Goal: Transaction & Acquisition: Book appointment/travel/reservation

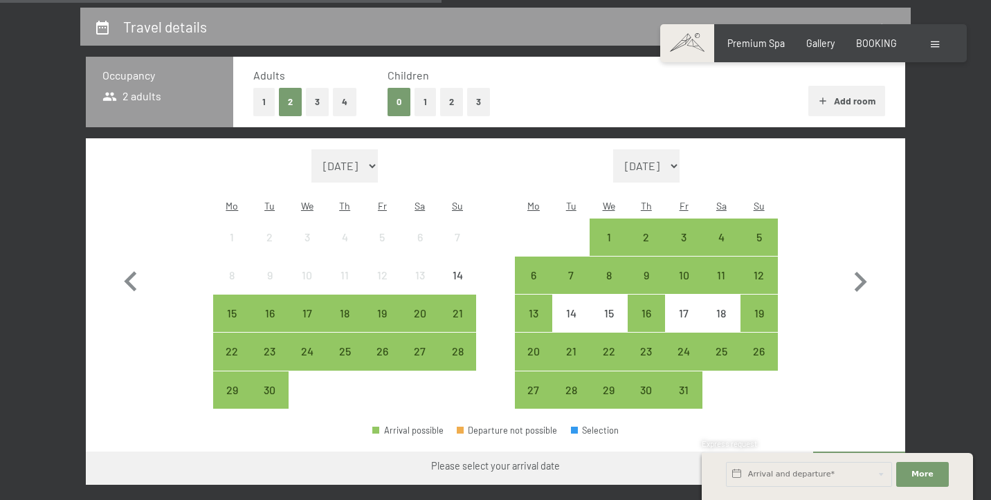
click at [378, 156] on select "[DATE] [DATE] [DATE] [DATE] [DATE] [DATE] [DATE] [DATE] [DATE] [DATE] [DATE] [D…" at bounding box center [344, 166] width 66 height 33
select select "[DATE]"
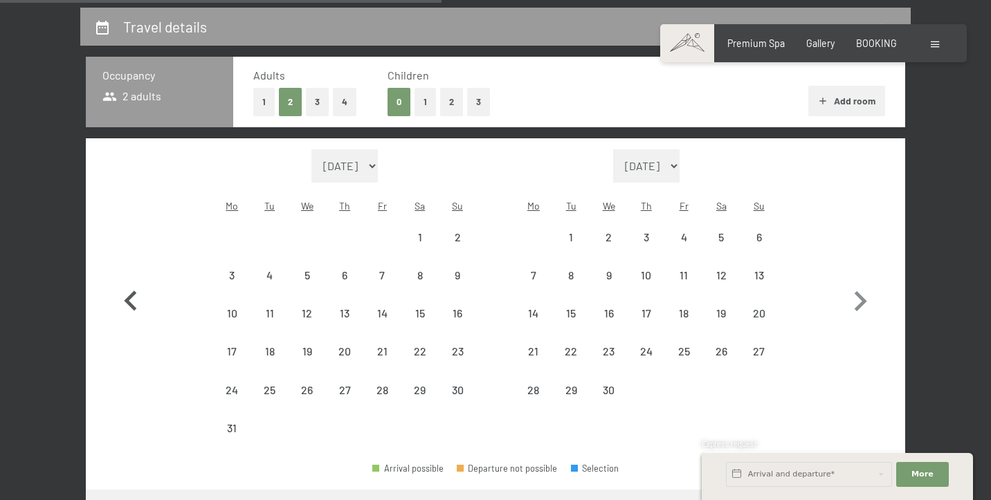
select select "[DATE]"
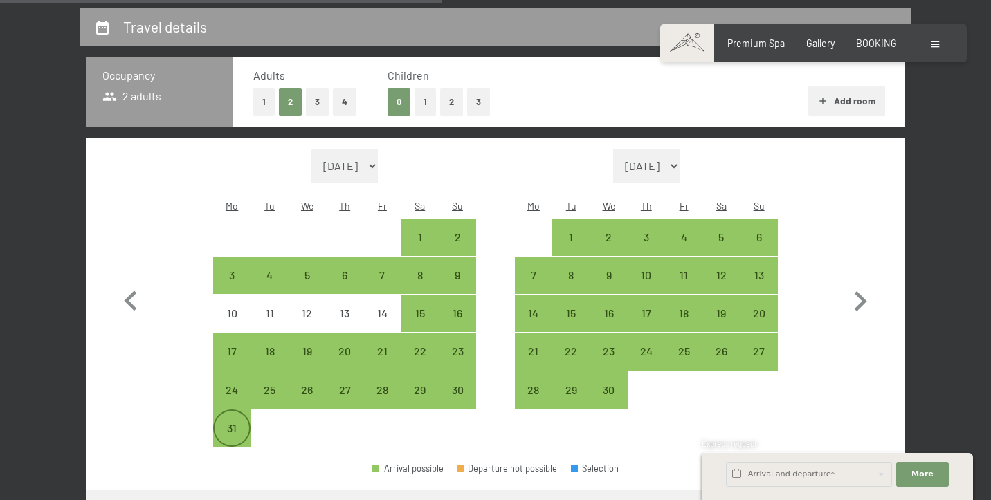
click at [223, 423] on div "31" at bounding box center [232, 440] width 35 height 35
select select "[DATE]"
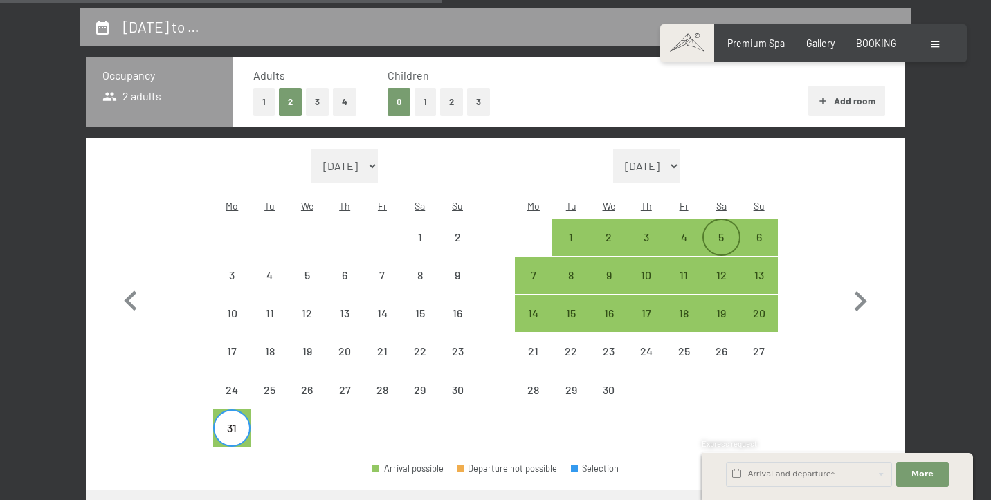
click at [720, 232] on div "5" at bounding box center [721, 249] width 35 height 35
select select "[DATE]"
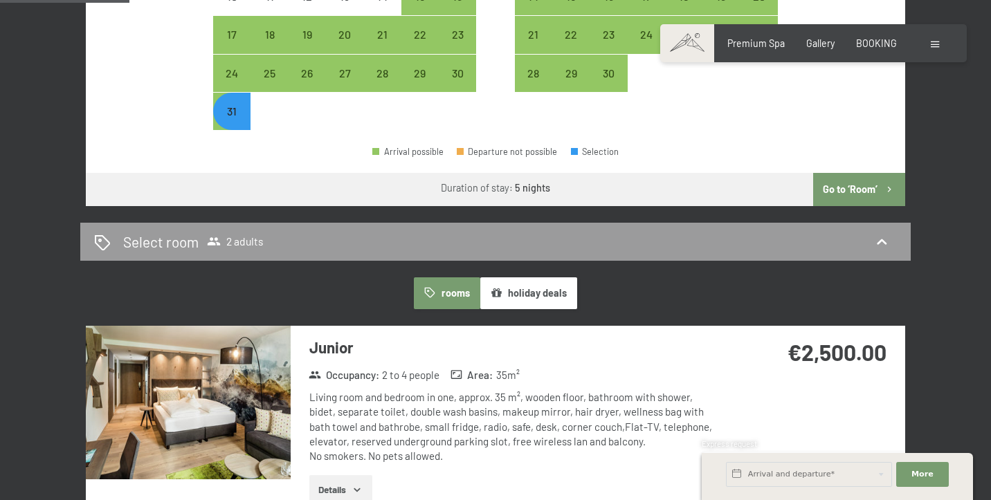
scroll to position [628, 0]
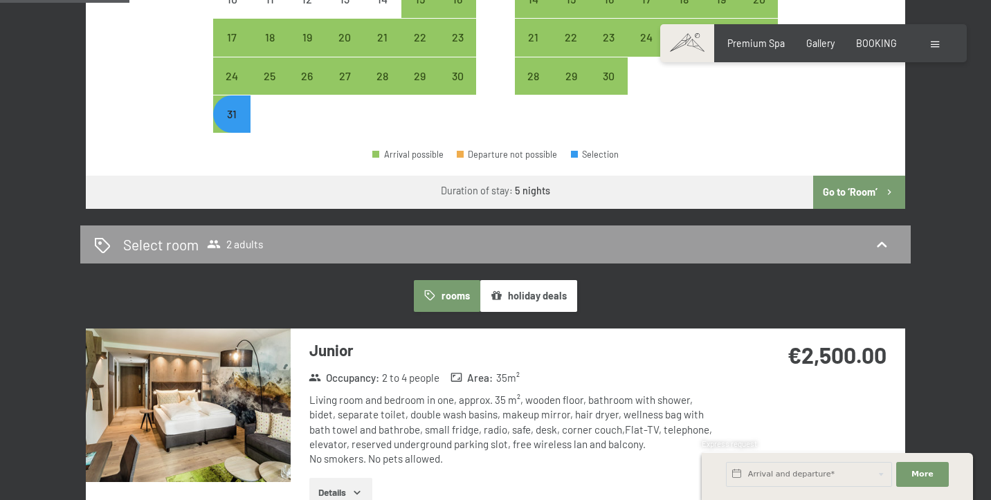
click at [858, 176] on button "Go to ‘Room’" at bounding box center [859, 192] width 92 height 33
select select "[DATE]"
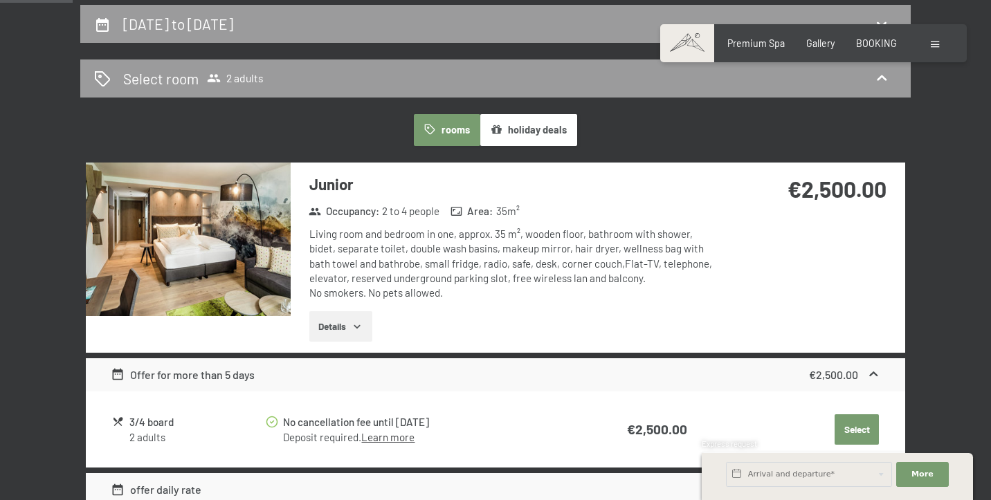
scroll to position [318, 0]
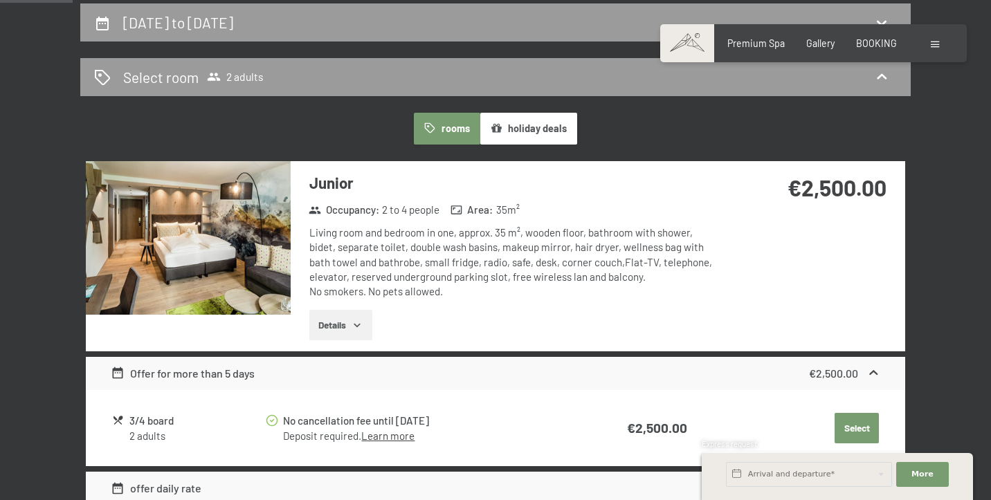
click at [323, 320] on button "Details" at bounding box center [340, 325] width 63 height 30
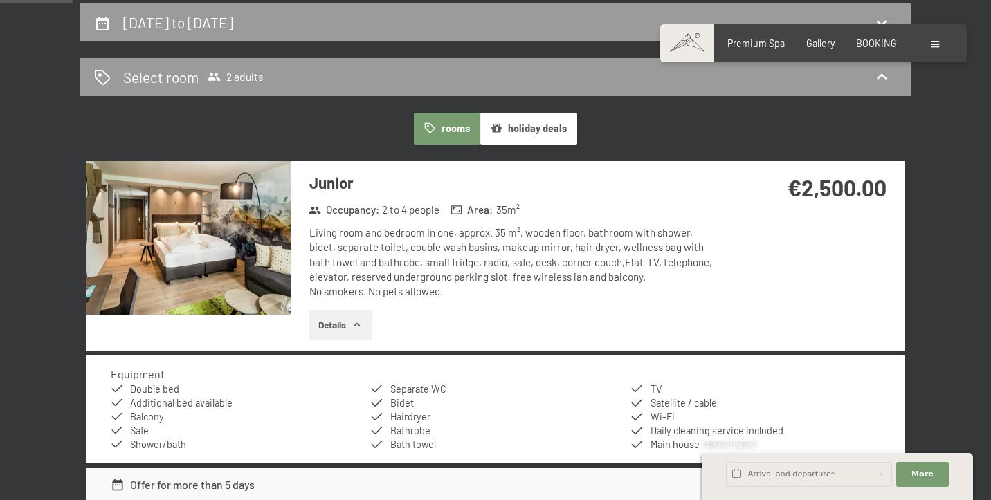
click at [354, 318] on button "Details" at bounding box center [340, 325] width 63 height 30
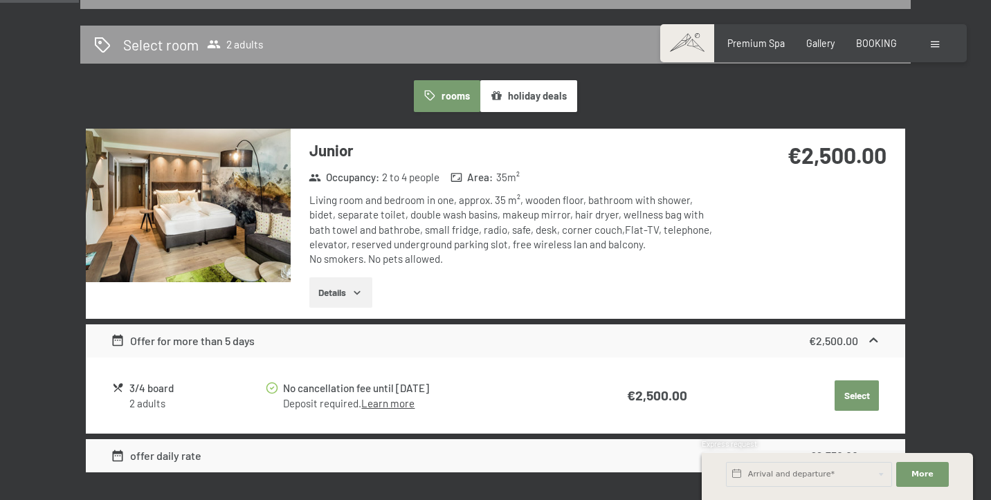
scroll to position [354, 0]
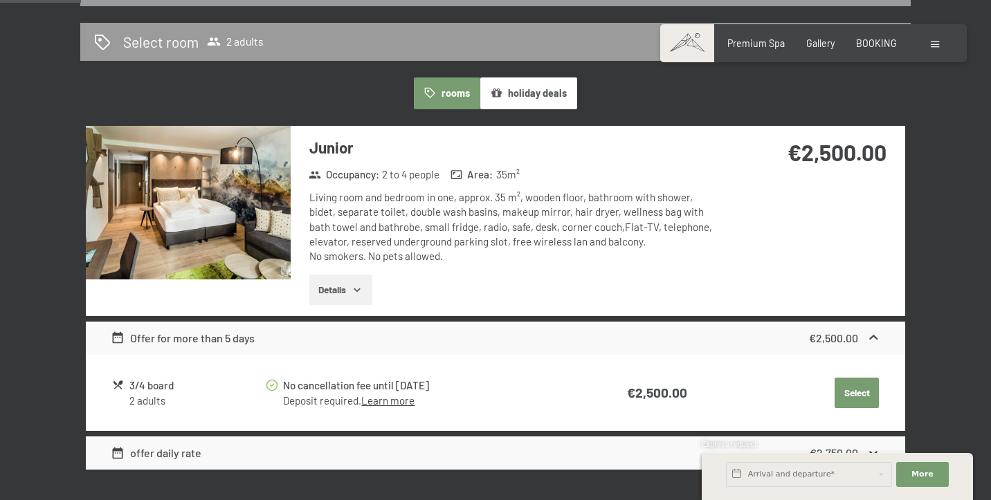
click at [551, 85] on button "holiday deals" at bounding box center [528, 94] width 97 height 32
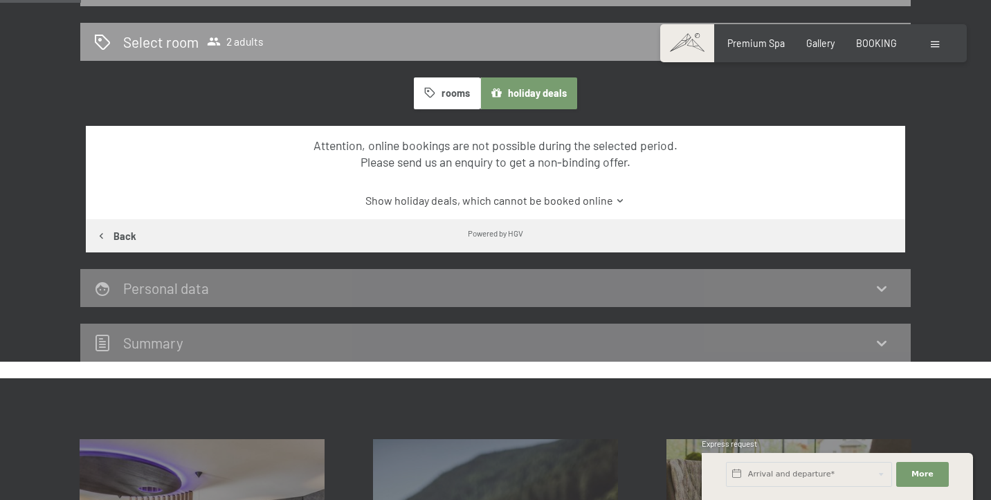
click at [431, 91] on icon "button" at bounding box center [430, 93] width 12 height 12
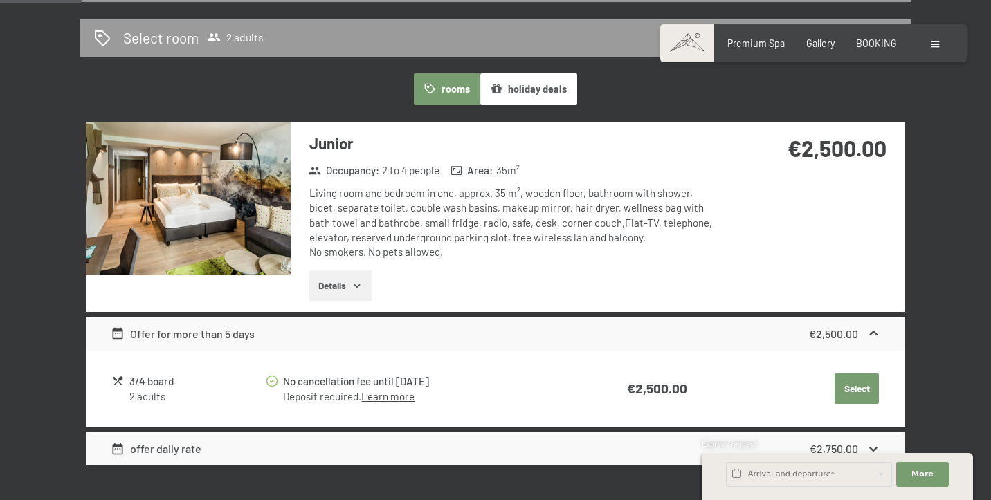
scroll to position [358, 0]
click at [358, 284] on icon "button" at bounding box center [357, 285] width 6 height 3
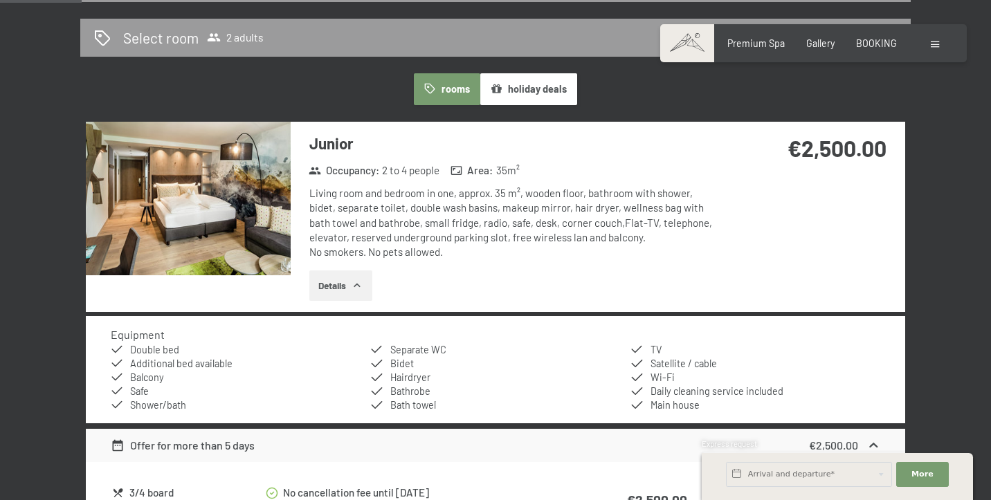
click at [358, 282] on icon "button" at bounding box center [357, 285] width 11 height 11
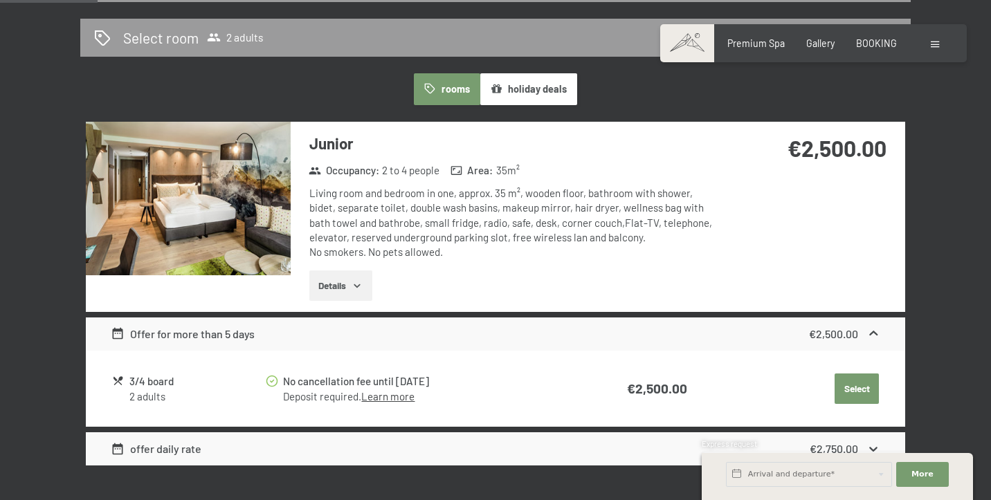
scroll to position [487, 0]
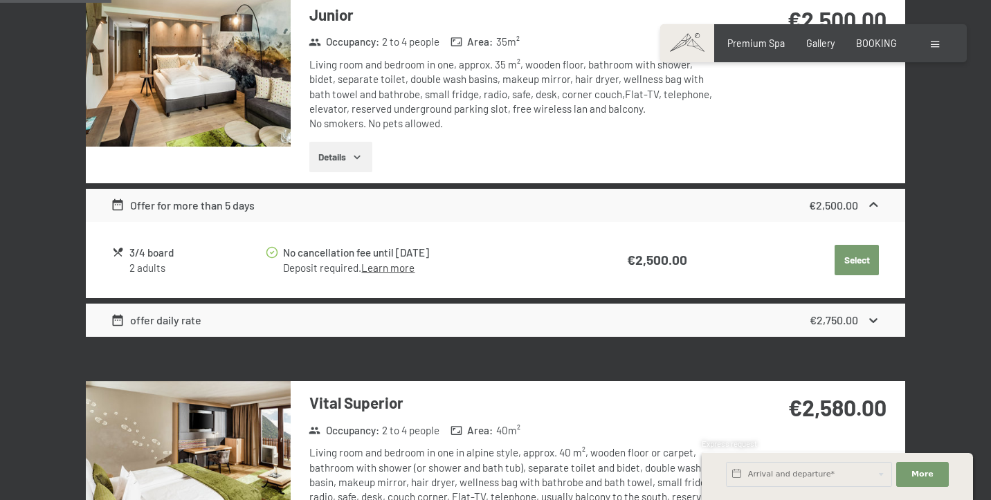
click at [876, 319] on icon at bounding box center [874, 321] width 15 height 15
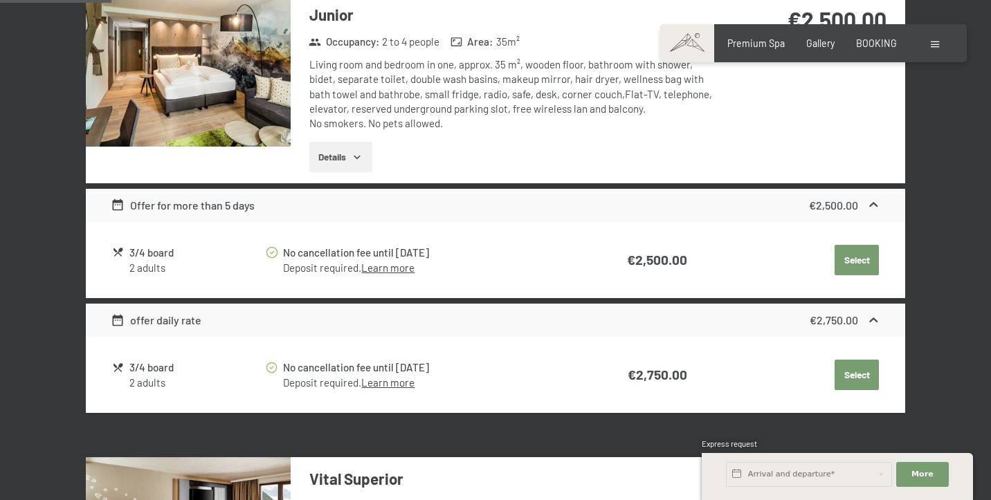
click at [856, 256] on button "Select" at bounding box center [857, 260] width 44 height 30
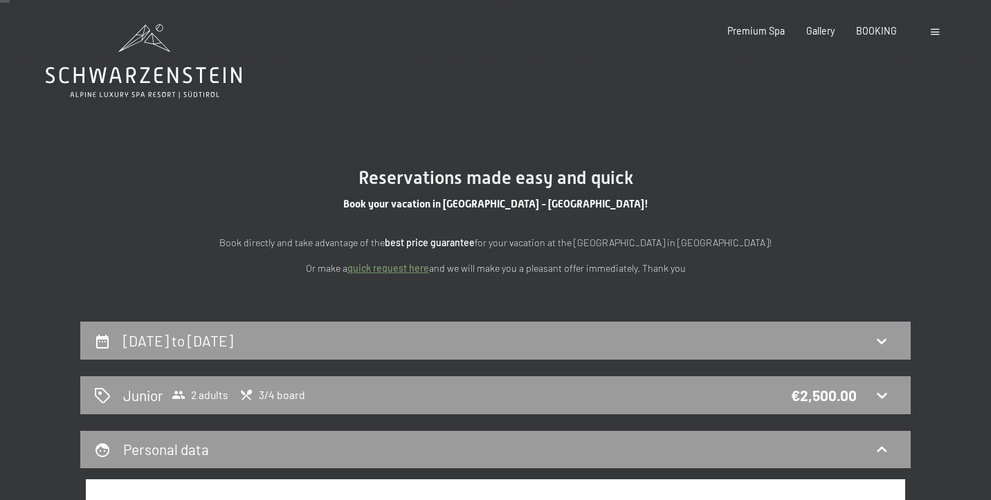
scroll to position [0, 0]
